Goal: Task Accomplishment & Management: Use online tool/utility

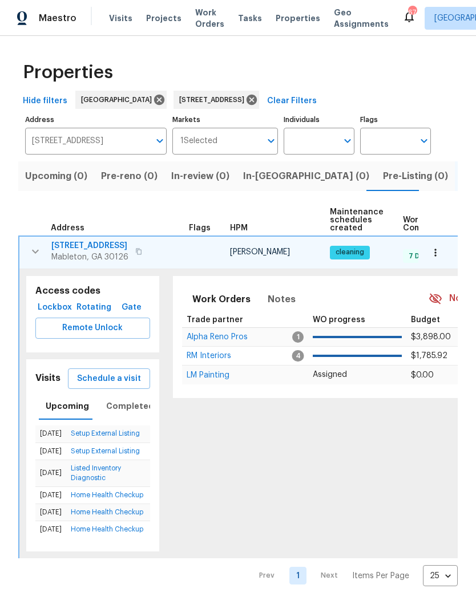
scroll to position [0, 10]
click at [120, 136] on input "6531 Arbor Gate Dr SW Mableton GA 30126" at bounding box center [87, 141] width 124 height 27
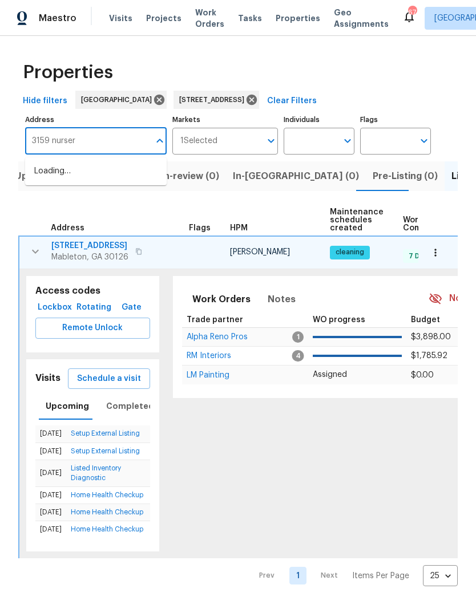
type input "3159 nursery"
click at [98, 178] on li "3159 Nursery Rd SE Smyrna GA 30082" at bounding box center [95, 171] width 141 height 19
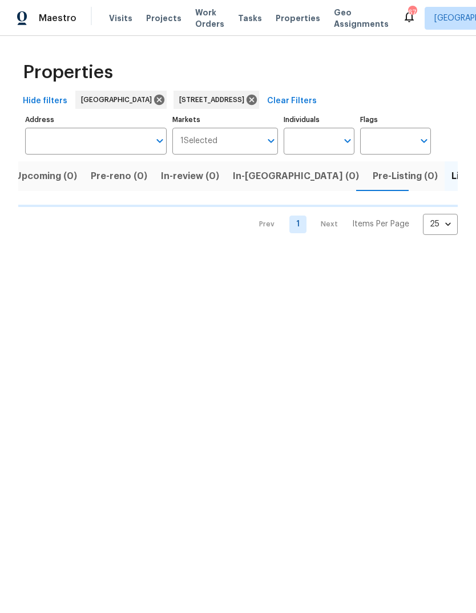
type input "3159 Nursery Rd SE Smyrna GA 30082"
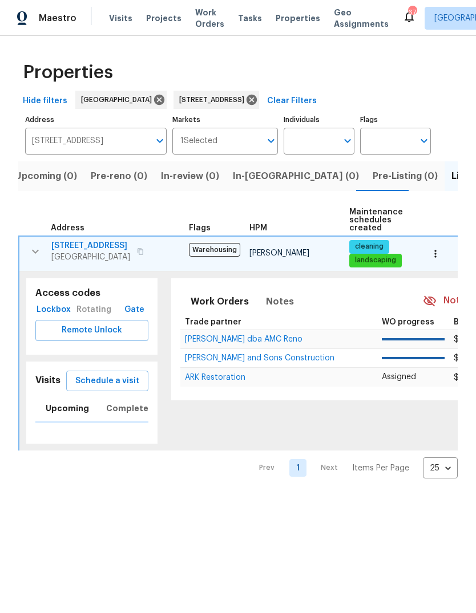
click at [451, 182] on span "Listed (1)" at bounding box center [471, 176] width 41 height 16
click at [451, 177] on span "Listed (1)" at bounding box center [471, 176] width 41 height 16
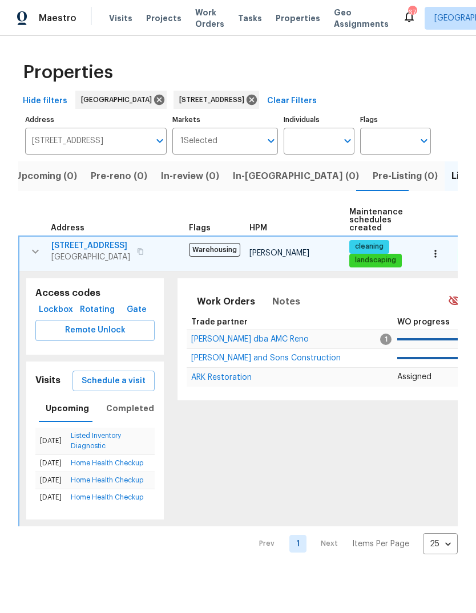
click at [137, 253] on icon "button" at bounding box center [140, 251] width 7 height 7
click at [137, 256] on button "button" at bounding box center [141, 252] width 14 height 16
click at [137, 253] on icon "button" at bounding box center [140, 251] width 6 height 6
click at [38, 246] on icon "button" at bounding box center [36, 252] width 14 height 14
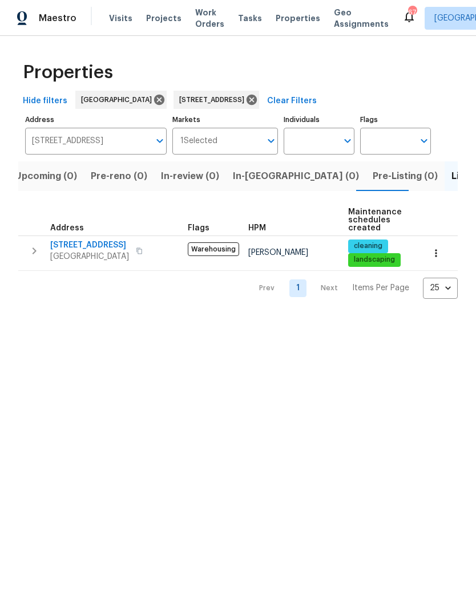
click at [45, 249] on button "button" at bounding box center [34, 251] width 23 height 23
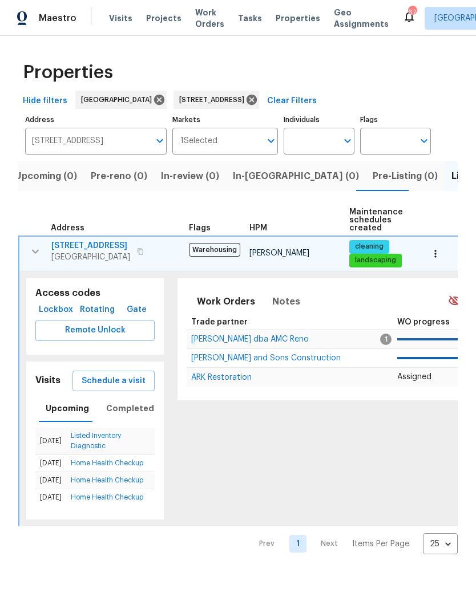
click at [442, 255] on button "button" at bounding box center [435, 253] width 25 height 25
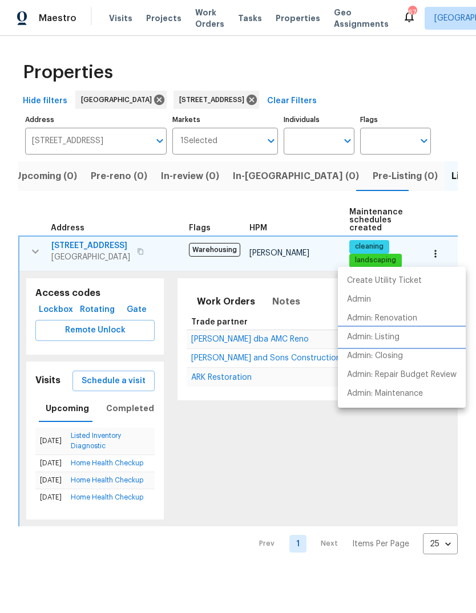
click at [389, 332] on p "Admin: Listing" at bounding box center [373, 337] width 52 height 12
click at [94, 245] on div at bounding box center [238, 306] width 476 height 613
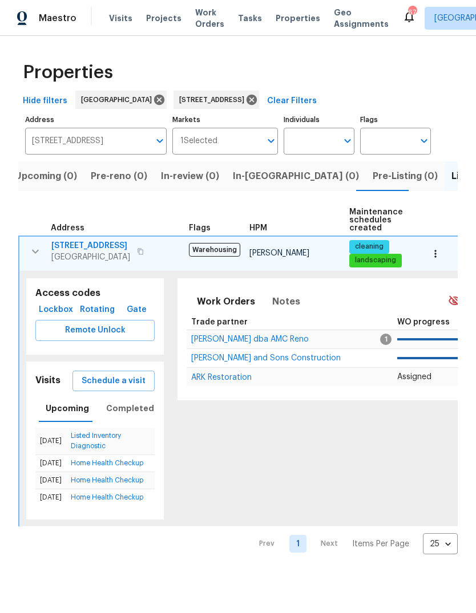
click at [98, 245] on span "3159 Nursery Rd SE" at bounding box center [90, 245] width 79 height 11
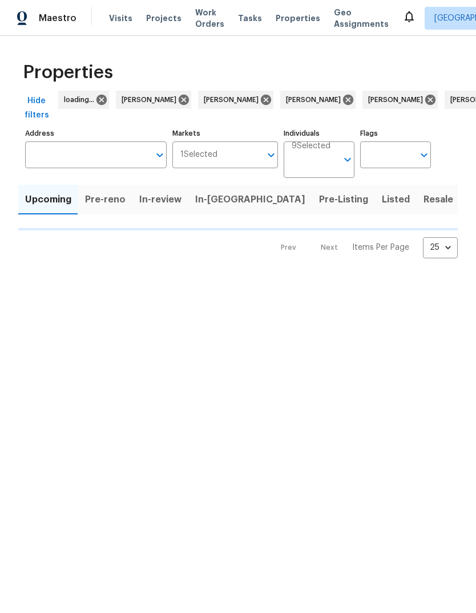
click at [118, 21] on span "Visits" at bounding box center [120, 18] width 23 height 11
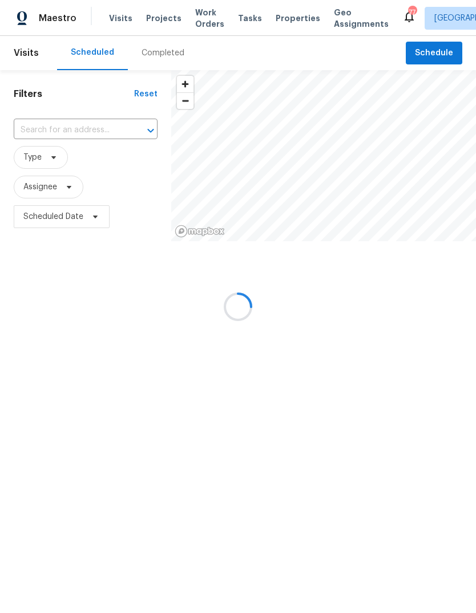
click at [74, 132] on div at bounding box center [238, 306] width 476 height 613
click at [79, 133] on div at bounding box center [238, 306] width 476 height 613
click at [90, 129] on div at bounding box center [238, 306] width 476 height 613
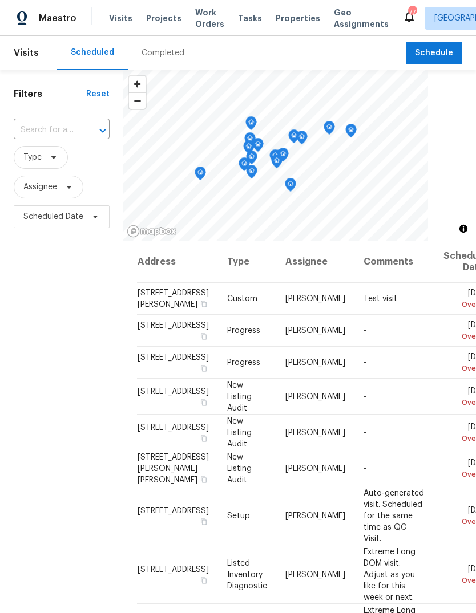
click at [61, 128] on input "text" at bounding box center [46, 131] width 64 height 18
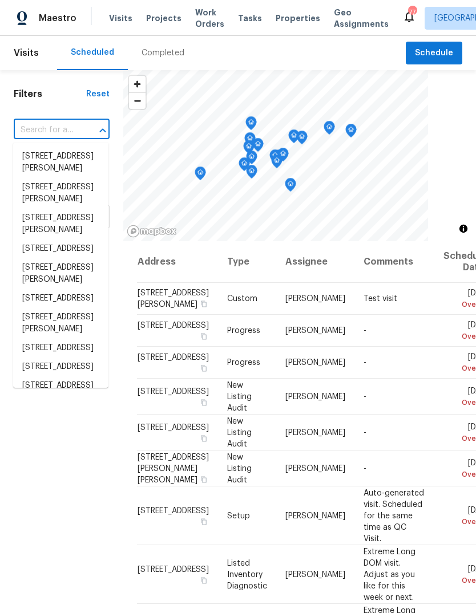
click at [65, 135] on input "text" at bounding box center [46, 131] width 64 height 18
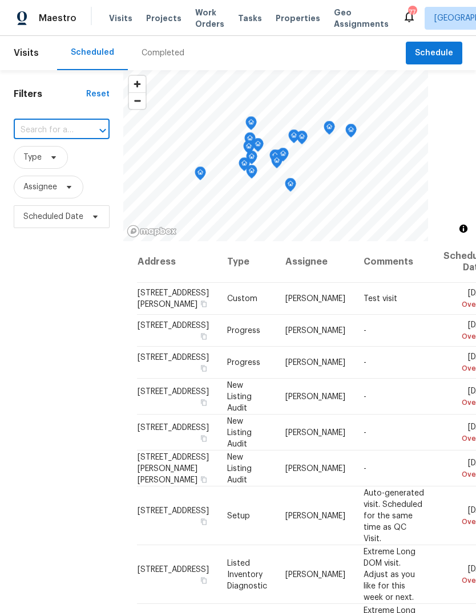
paste input "3159 Nursery Rd SE Smyrna GA 30082"
type input "3159 Nursery Rd SE Smyrna GA 30082"
click at [64, 161] on li "3159 Nursery Rd SE, Smyrna, GA 30082" at bounding box center [60, 156] width 95 height 19
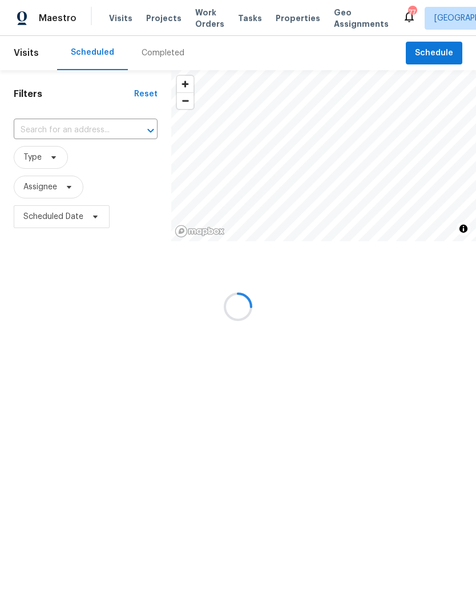
type input "3159 Nursery Rd SE, Smyrna, GA 30082"
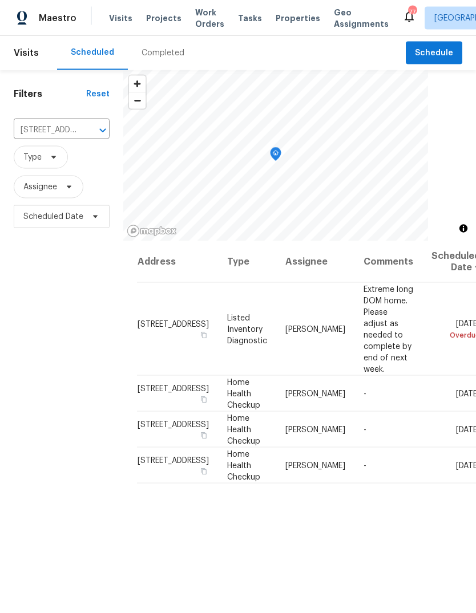
scroll to position [10, 0]
click at [0, 0] on icon at bounding box center [0, 0] width 0 height 0
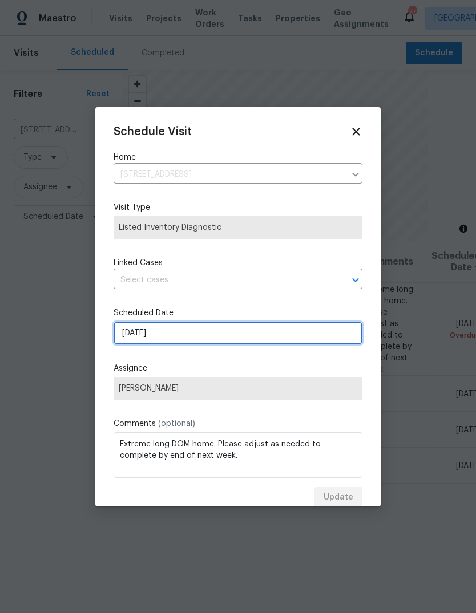
click at [240, 337] on input "8/8/2025" at bounding box center [238, 333] width 249 height 23
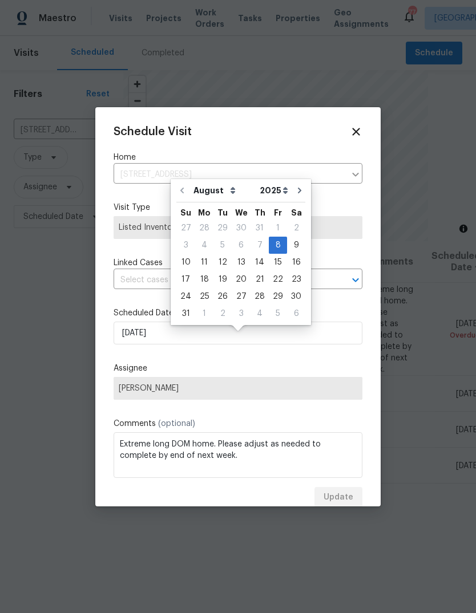
click at [239, 256] on div "13" at bounding box center [241, 262] width 19 height 16
type input "8/13/2025"
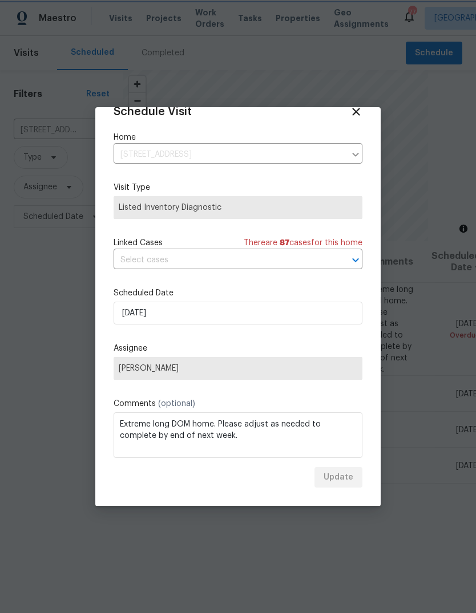
scroll to position [22, 0]
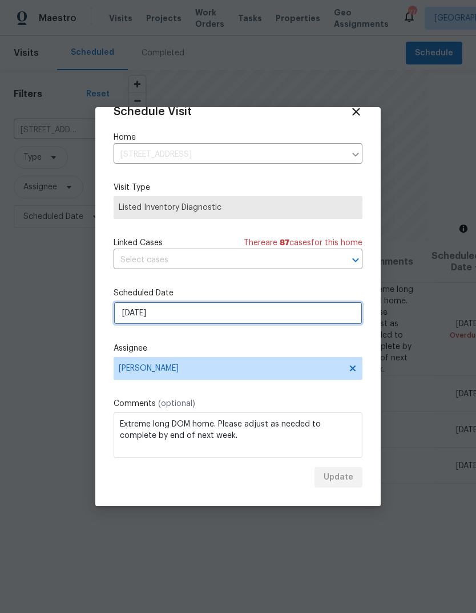
click at [293, 318] on input "8/13/2025" at bounding box center [238, 313] width 249 height 23
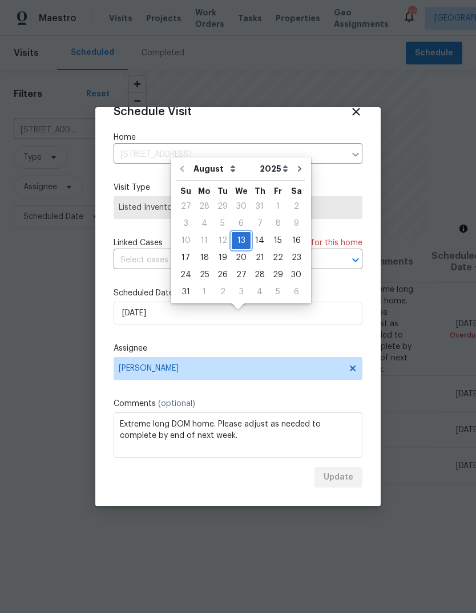
click at [233, 233] on div "13" at bounding box center [241, 241] width 19 height 16
click at [297, 353] on label "Assignee" at bounding box center [238, 348] width 249 height 11
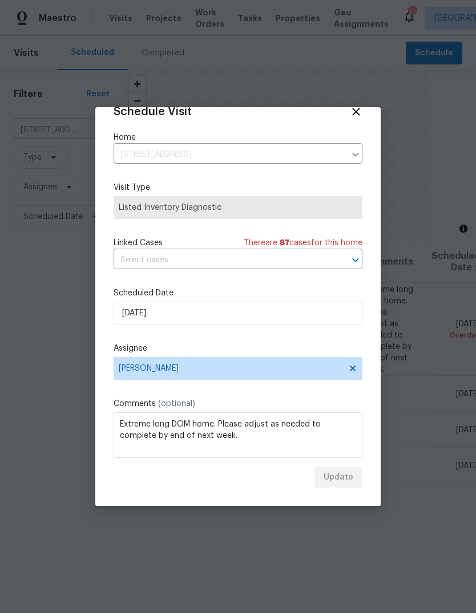
click at [334, 470] on div "Update" at bounding box center [238, 477] width 249 height 21
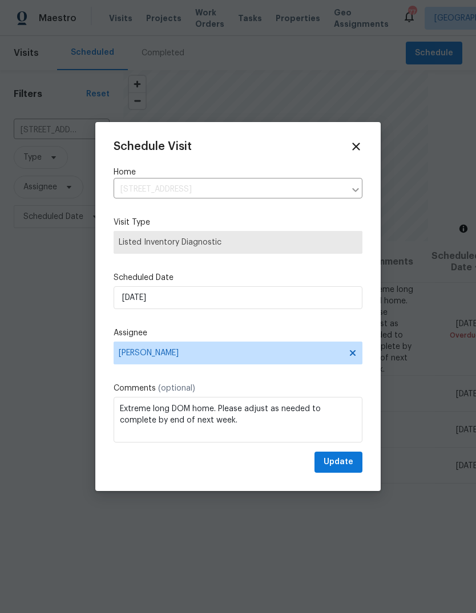
scroll to position [0, 0]
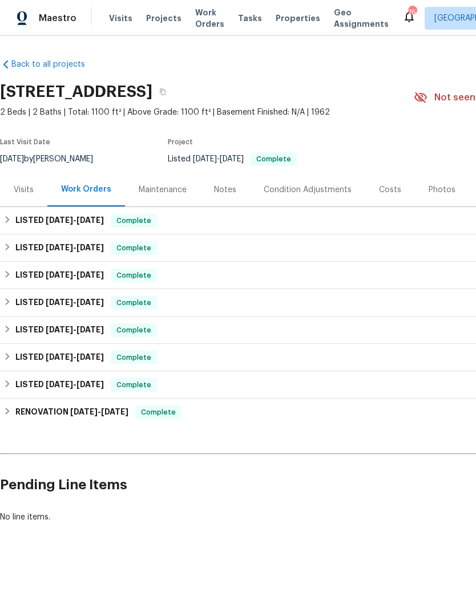
click at [19, 184] on div "Visits" at bounding box center [24, 189] width 20 height 11
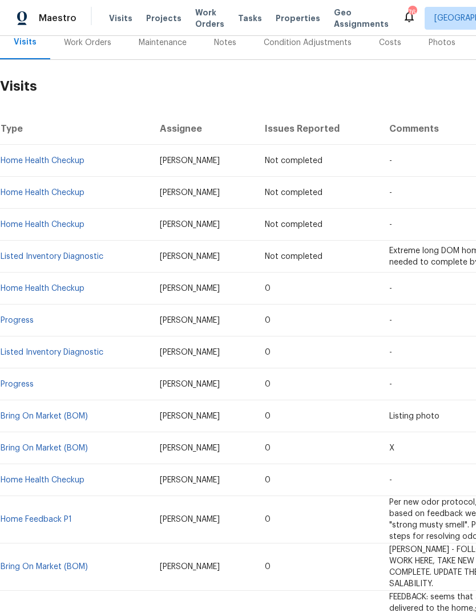
scroll to position [148, 0]
click at [86, 353] on link "Listed Inventory Diagnostic" at bounding box center [52, 352] width 103 height 8
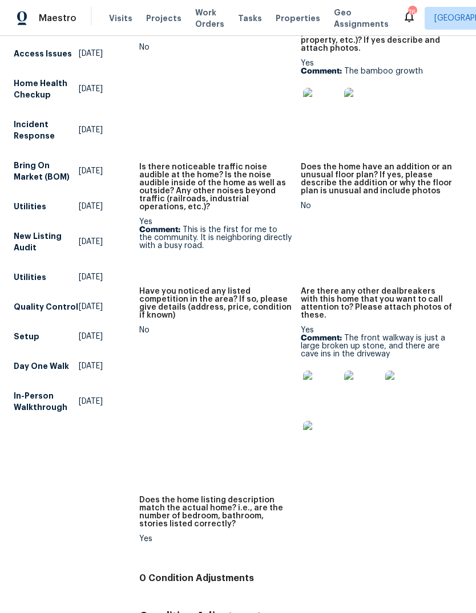
scroll to position [871, 0]
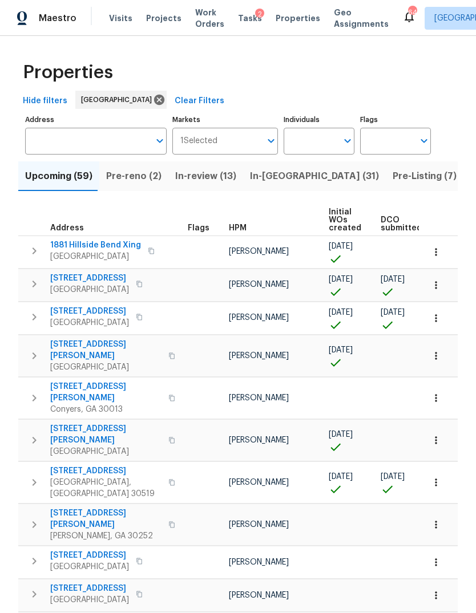
click at [97, 147] on input "Address" at bounding box center [87, 141] width 124 height 27
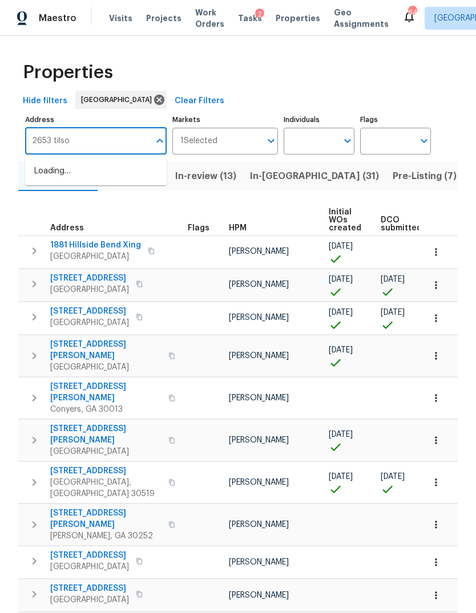
type input "2653 tilson"
click at [86, 183] on li "2653 Tilson Rd Decatur GA 30032" at bounding box center [95, 177] width 141 height 31
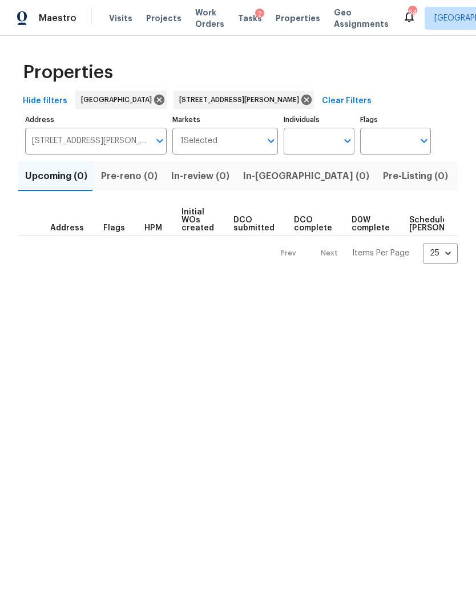
click at [462, 178] on span "Listed (1)" at bounding box center [482, 176] width 41 height 16
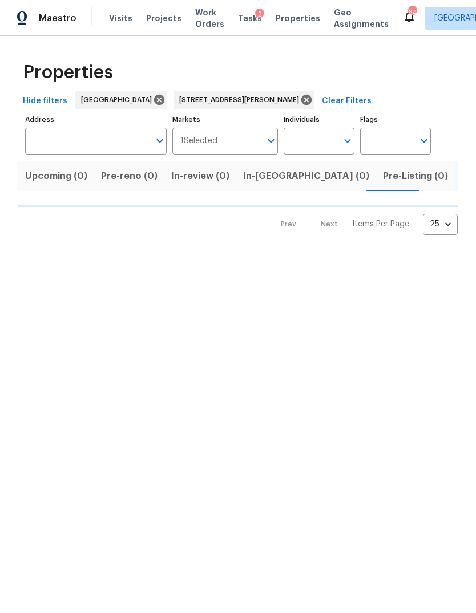
type input "2653 Tilson Rd Decatur GA 30032"
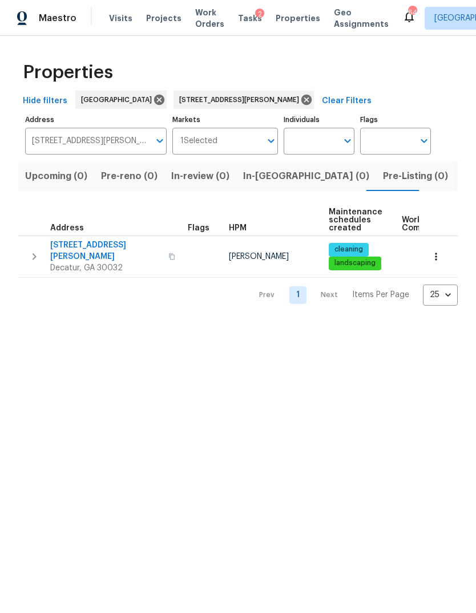
click at [74, 248] on span "2653 Tilson Rd" at bounding box center [105, 251] width 111 height 23
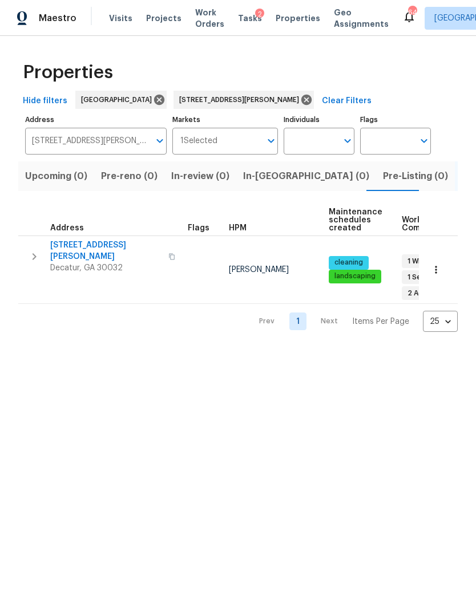
click at [31, 252] on icon "button" at bounding box center [34, 257] width 14 height 14
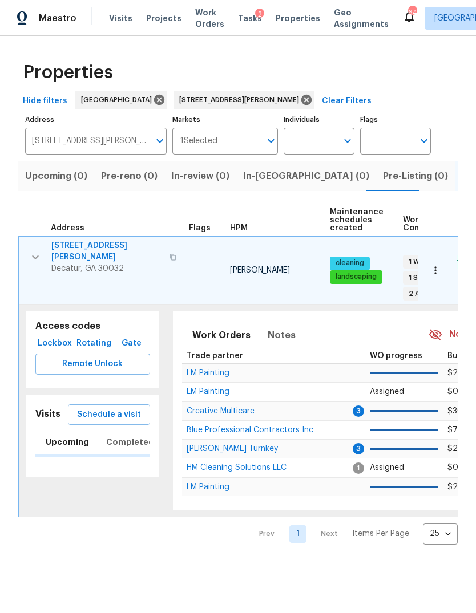
click at [94, 337] on span "Rotating" at bounding box center [94, 344] width 30 height 14
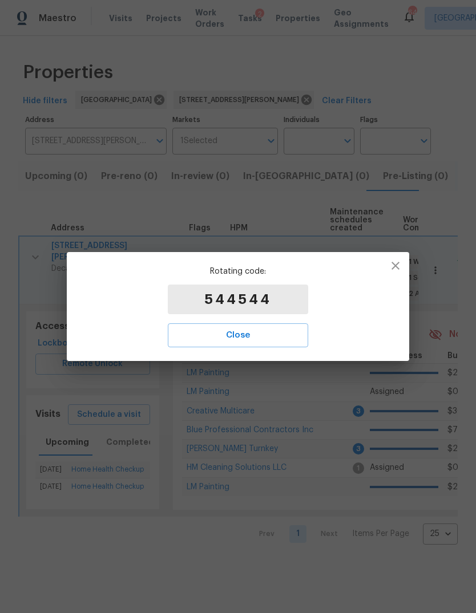
click at [398, 264] on icon "button" at bounding box center [395, 266] width 8 height 8
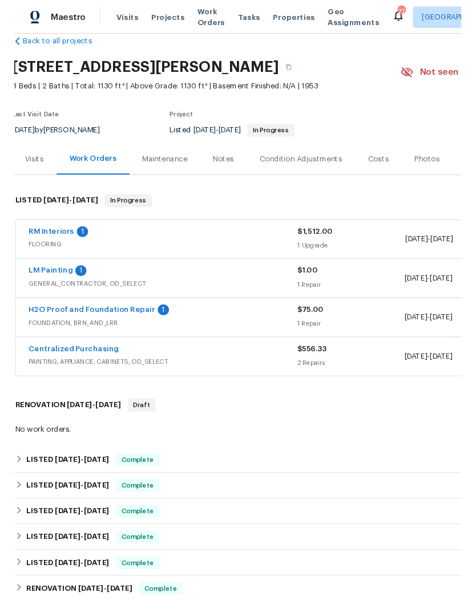
scroll to position [19, 3]
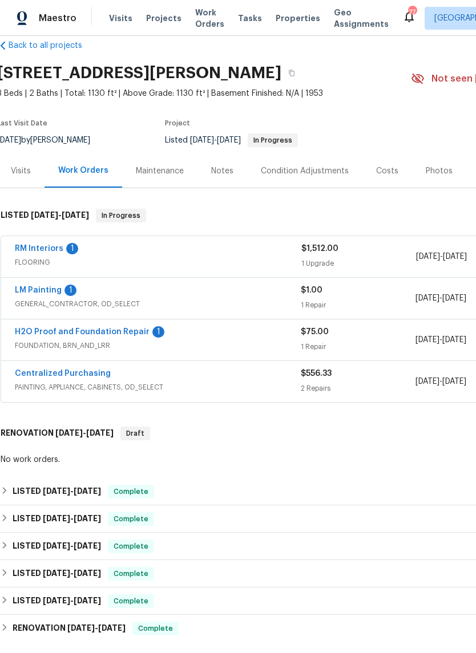
click at [108, 334] on link "H2O Proof and Foundation Repair" at bounding box center [82, 332] width 135 height 8
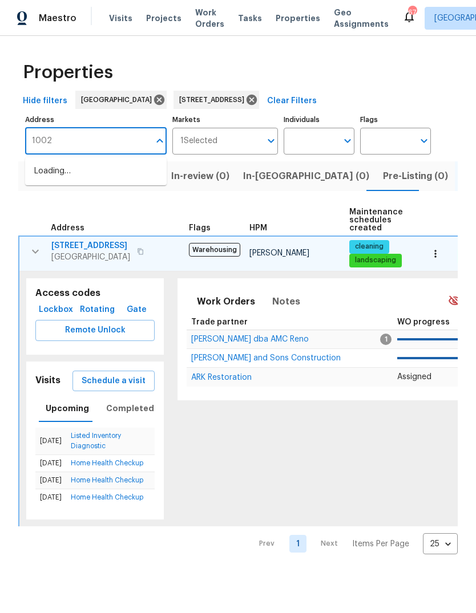
scroll to position [0, 10]
type input "1002 cumberland"
click at [81, 175] on li "[STREET_ADDRESS]" at bounding box center [95, 171] width 141 height 19
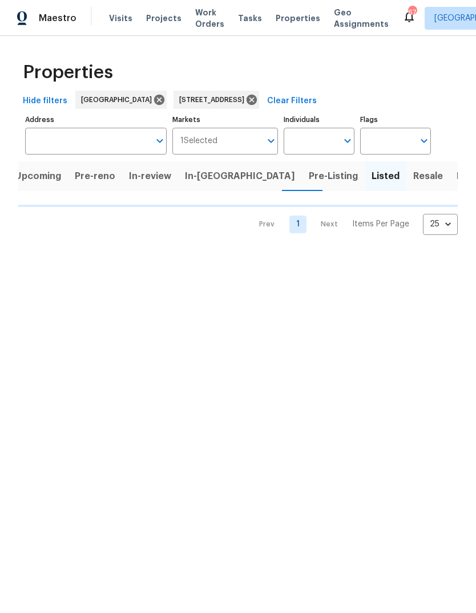
type input "[STREET_ADDRESS]"
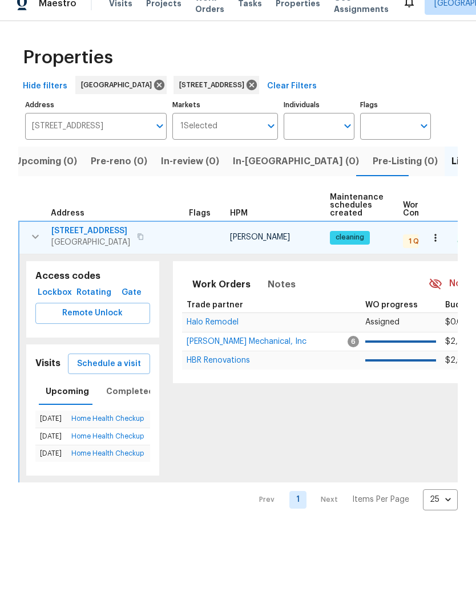
click at [99, 240] on span "[STREET_ADDRESS]" at bounding box center [90, 245] width 79 height 11
click at [440, 247] on icon "button" at bounding box center [435, 252] width 11 height 11
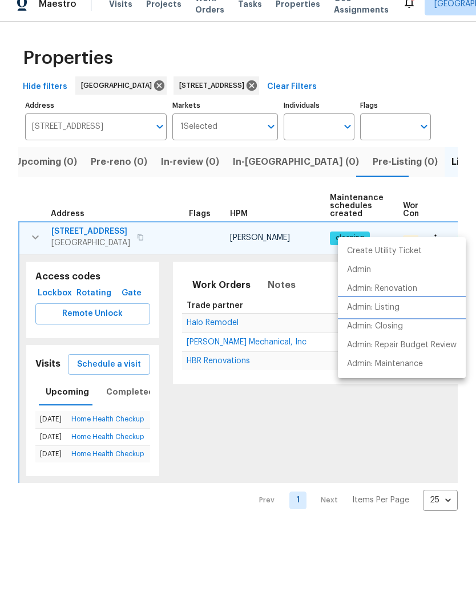
click at [395, 316] on p "Admin: Listing" at bounding box center [373, 322] width 52 height 12
click at [402, 313] on li "Admin: Listing" at bounding box center [402, 322] width 128 height 19
click at [115, 130] on div at bounding box center [238, 306] width 476 height 613
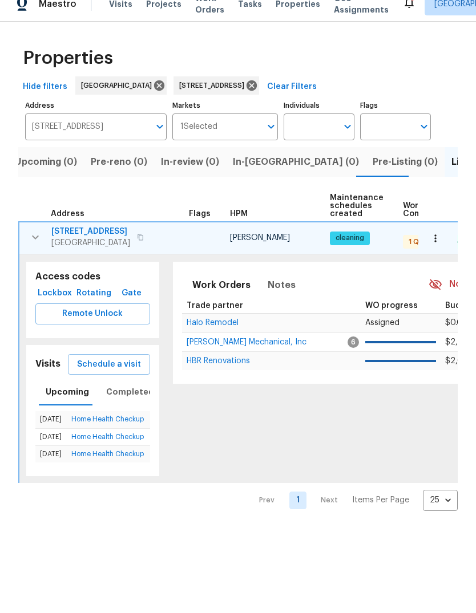
click at [114, 128] on input "[STREET_ADDRESS]" at bounding box center [87, 141] width 124 height 27
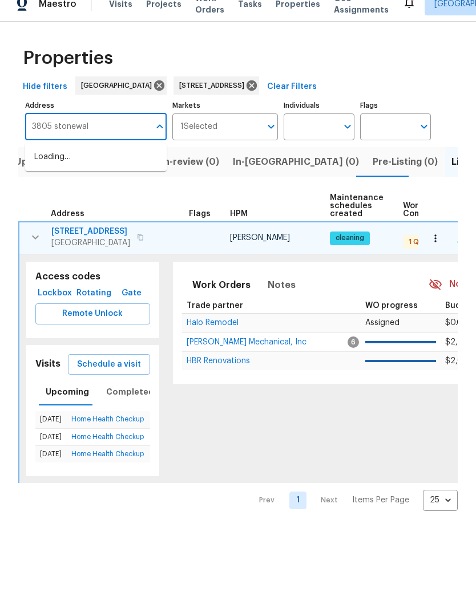
type input "3805 stonewall"
click at [83, 162] on li "[STREET_ADDRESS]" at bounding box center [95, 171] width 141 height 19
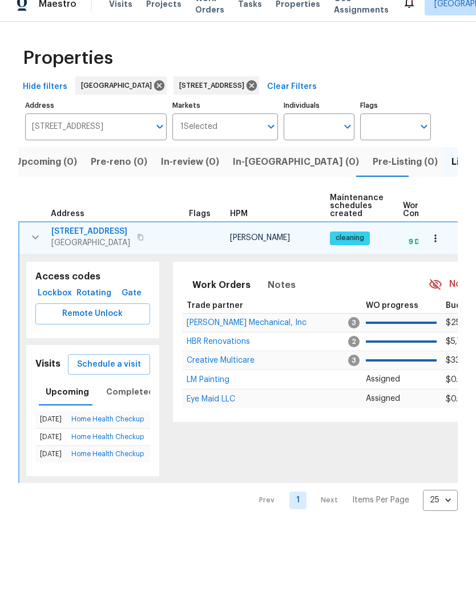
click at [438, 247] on icon "button" at bounding box center [435, 252] width 11 height 11
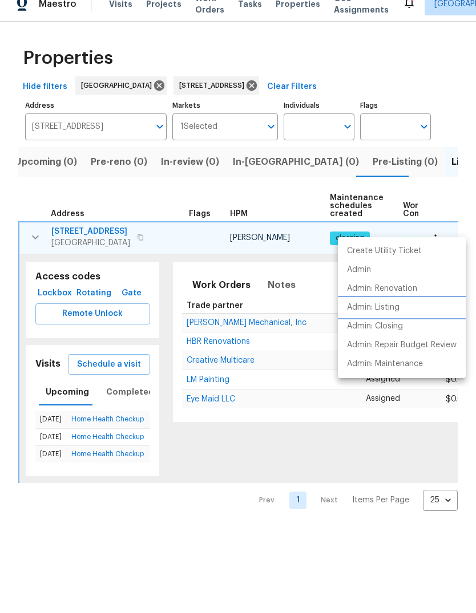
click at [399, 316] on p "Admin: Listing" at bounding box center [373, 322] width 52 height 12
click at [102, 234] on div at bounding box center [238, 306] width 476 height 613
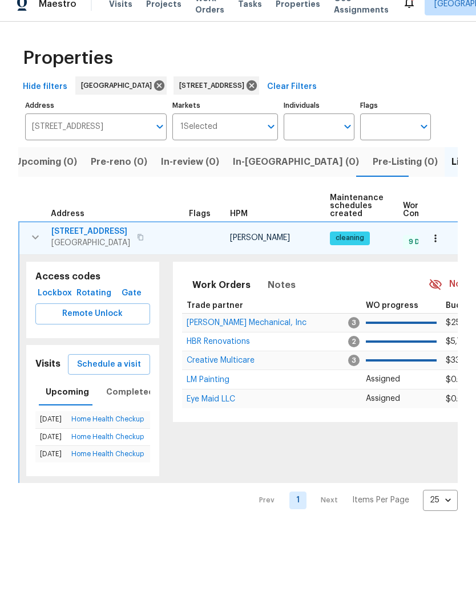
click at [110, 240] on span "3805 Stonewall Ter SE" at bounding box center [90, 245] width 79 height 11
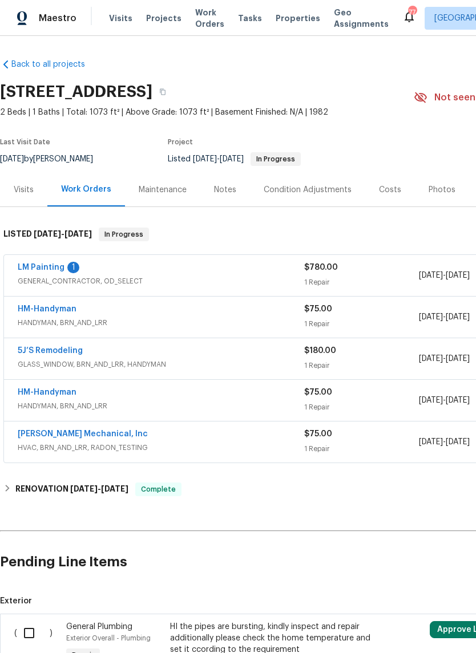
click at [24, 184] on div "Visits" at bounding box center [24, 189] width 20 height 11
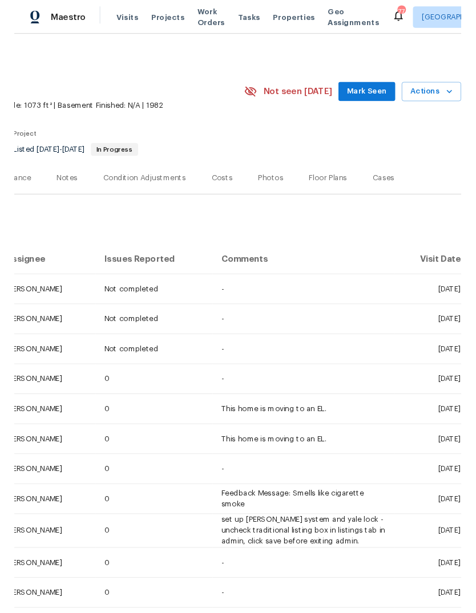
scroll to position [0, 169]
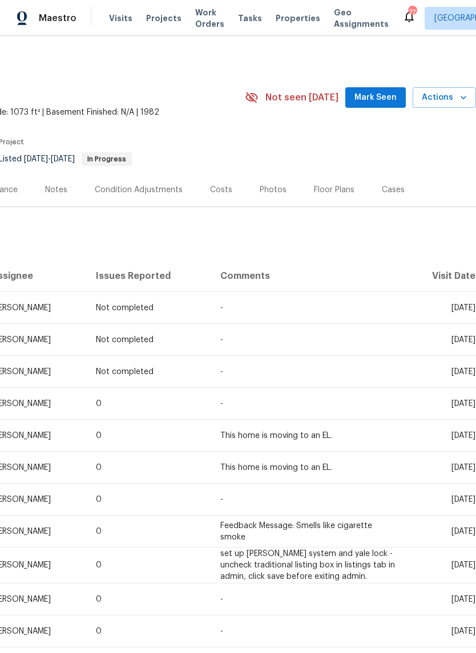
click at [462, 103] on icon "button" at bounding box center [463, 97] width 11 height 11
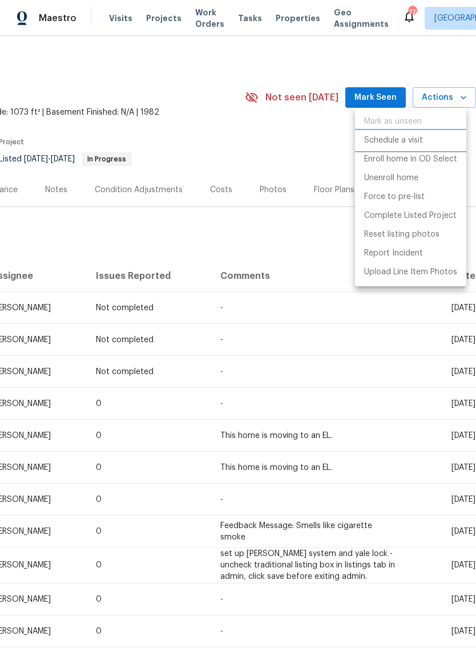
click at [424, 142] on li "Schedule a visit" at bounding box center [410, 140] width 111 height 19
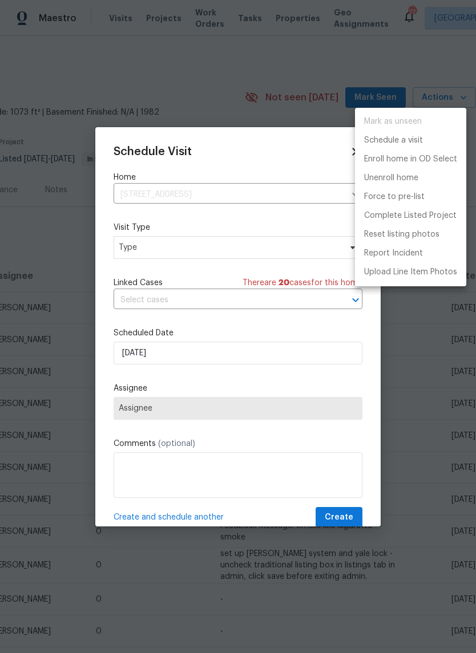
click at [234, 250] on div at bounding box center [238, 326] width 476 height 653
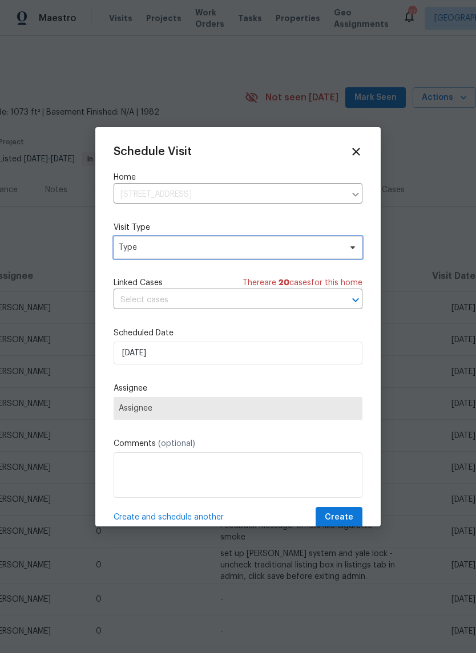
click at [254, 248] on span "Type" at bounding box center [230, 247] width 222 height 11
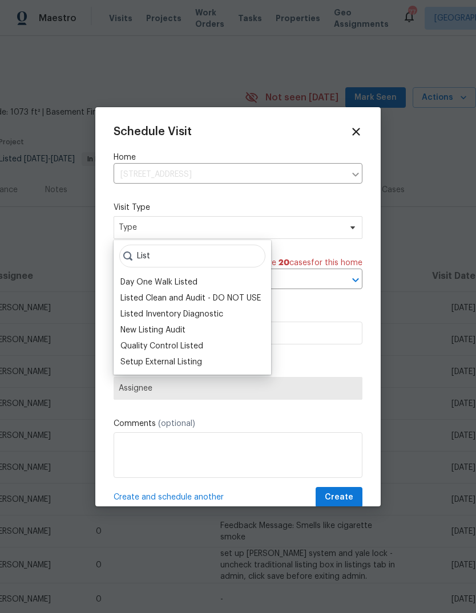
type input "List"
click at [201, 314] on div "Listed Inventory Diagnostic" at bounding box center [171, 314] width 103 height 11
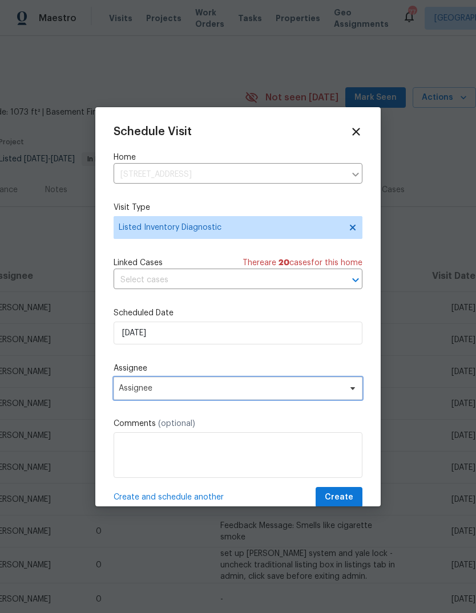
click at [197, 393] on span "Assignee" at bounding box center [231, 388] width 224 height 9
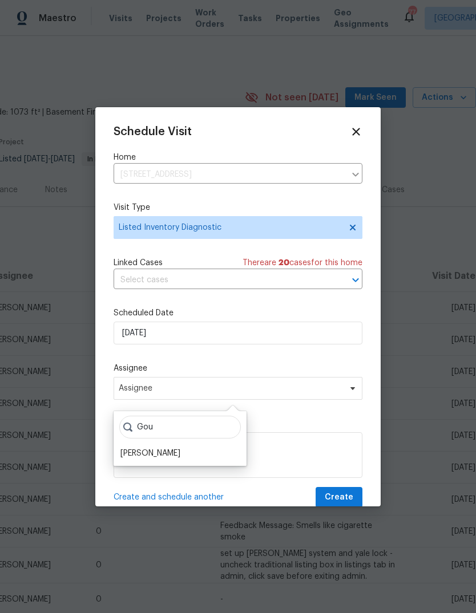
type input "Gou"
click at [180, 453] on div "[PERSON_NAME]" at bounding box center [150, 453] width 60 height 11
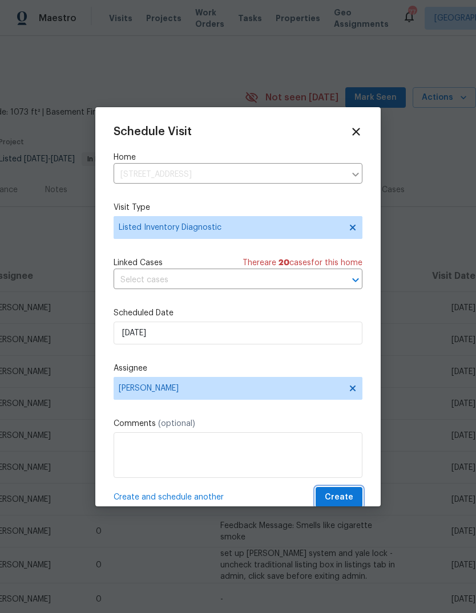
click at [338, 497] on span "Create" at bounding box center [339, 498] width 29 height 14
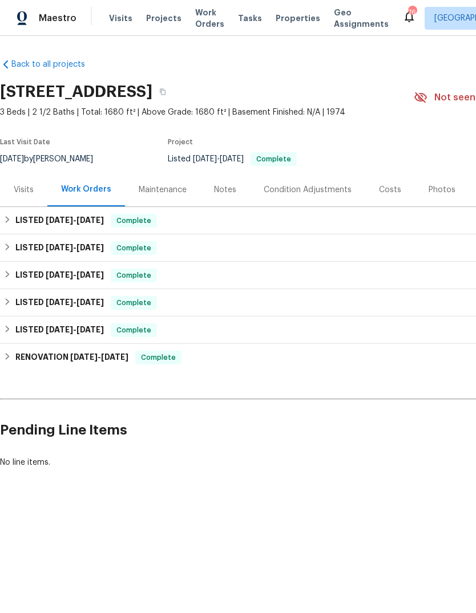
click at [17, 188] on div "Visits" at bounding box center [24, 189] width 20 height 11
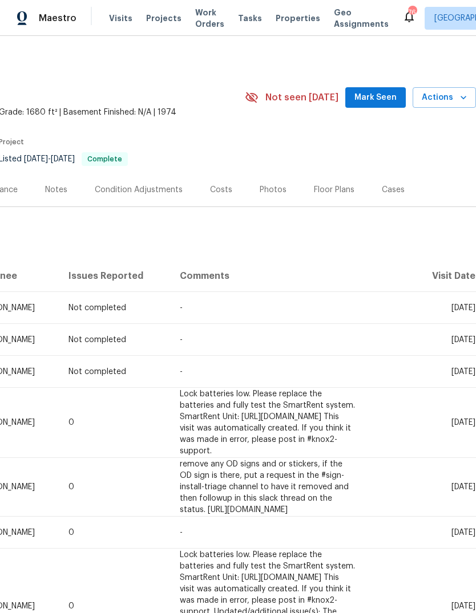
scroll to position [0, 169]
click at [463, 99] on icon "button" at bounding box center [463, 97] width 6 height 3
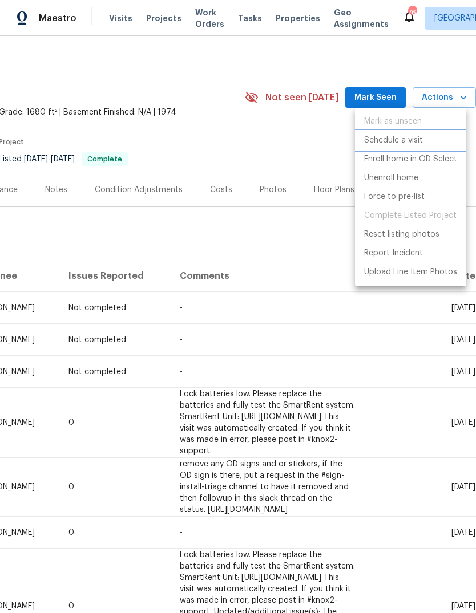
click at [421, 143] on p "Schedule a visit" at bounding box center [393, 141] width 59 height 12
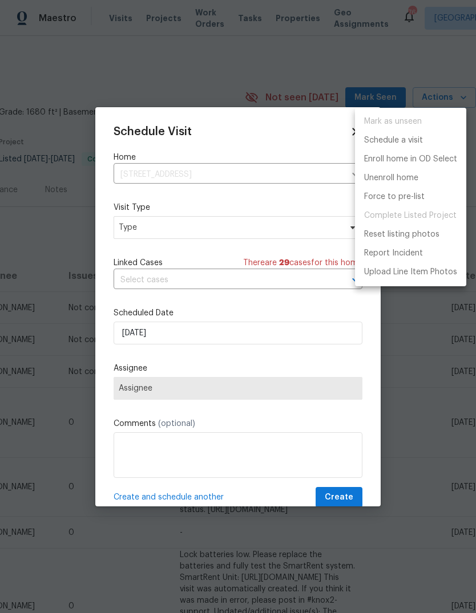
click at [229, 229] on div at bounding box center [238, 306] width 476 height 613
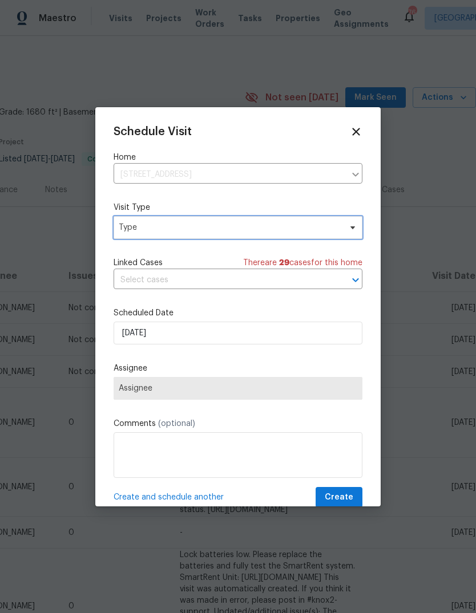
click at [253, 229] on span "Type" at bounding box center [230, 227] width 222 height 11
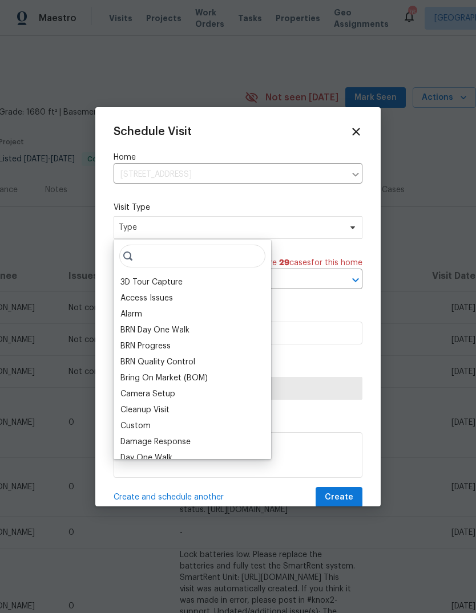
type input "A"
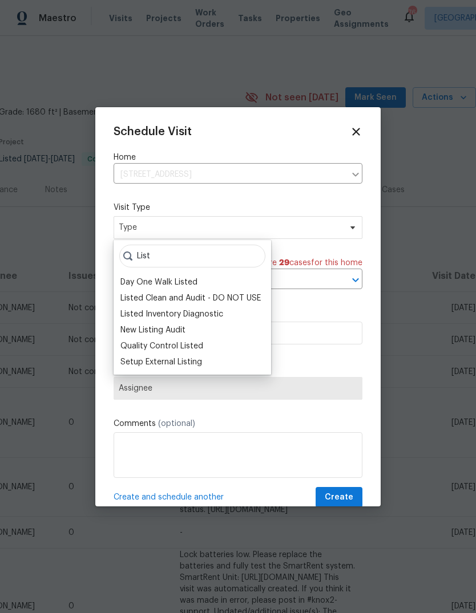
type input "List"
click at [215, 313] on div "Listed Inventory Diagnostic" at bounding box center [171, 314] width 103 height 11
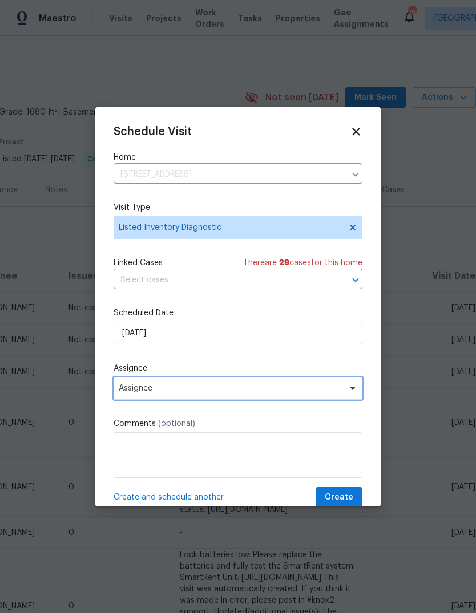
click at [216, 396] on span "Assignee" at bounding box center [238, 388] width 249 height 23
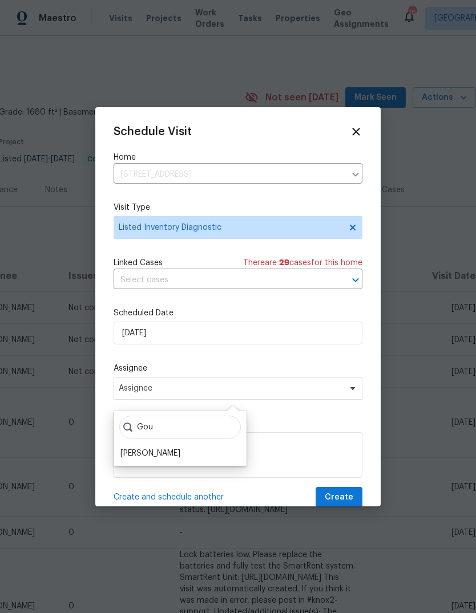
type input "Gou"
click at [169, 453] on div "[PERSON_NAME]" at bounding box center [150, 453] width 60 height 11
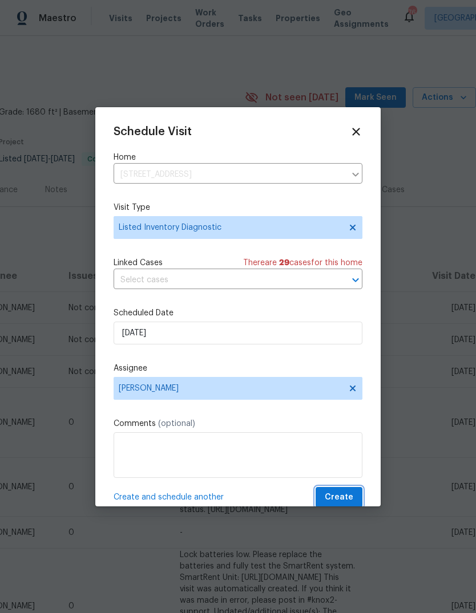
click at [345, 502] on span "Create" at bounding box center [339, 498] width 29 height 14
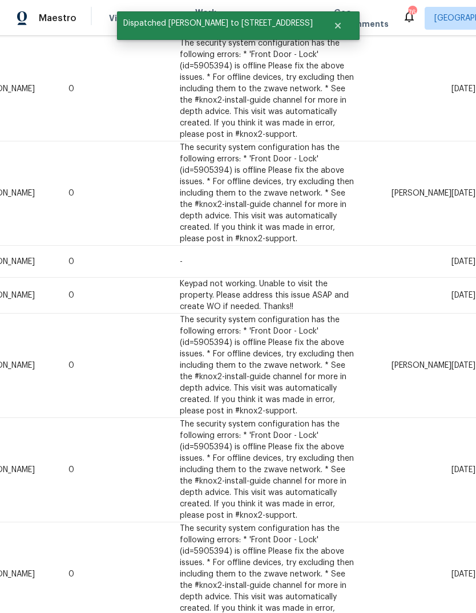
scroll to position [811, 169]
